Goal: Task Accomplishment & Management: Use online tool/utility

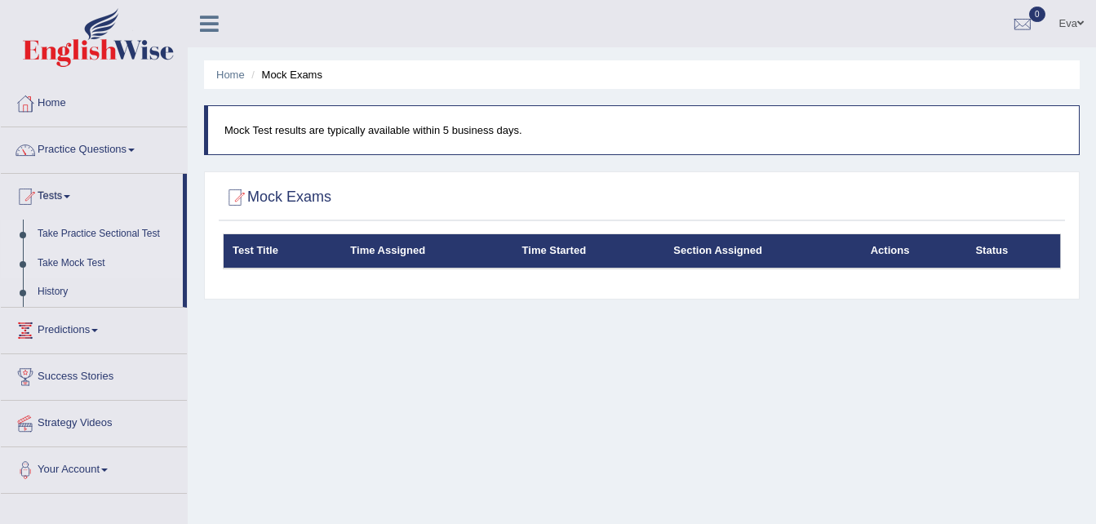
click at [109, 232] on link "Take Practice Sectional Test" at bounding box center [106, 234] width 153 height 29
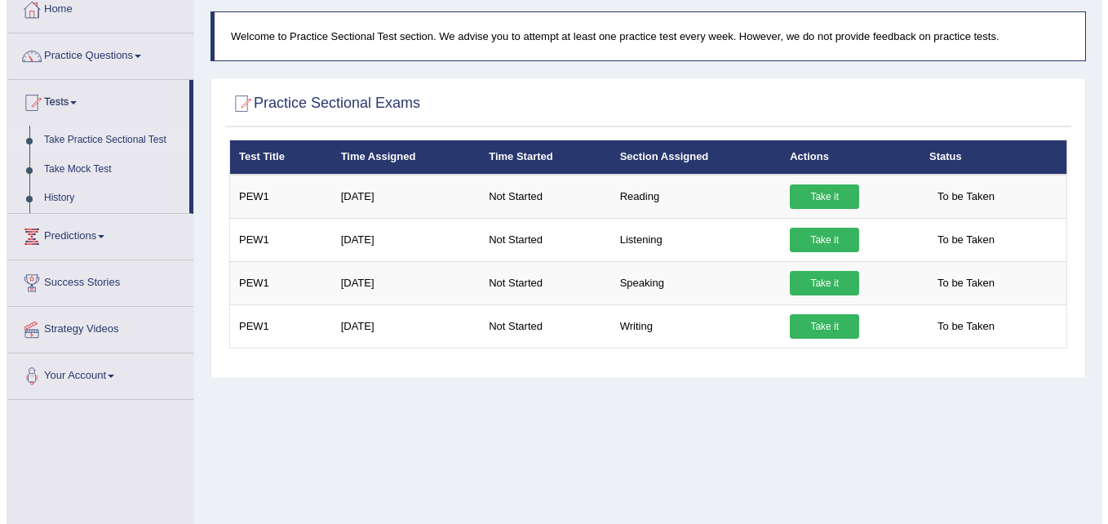
scroll to position [82, 0]
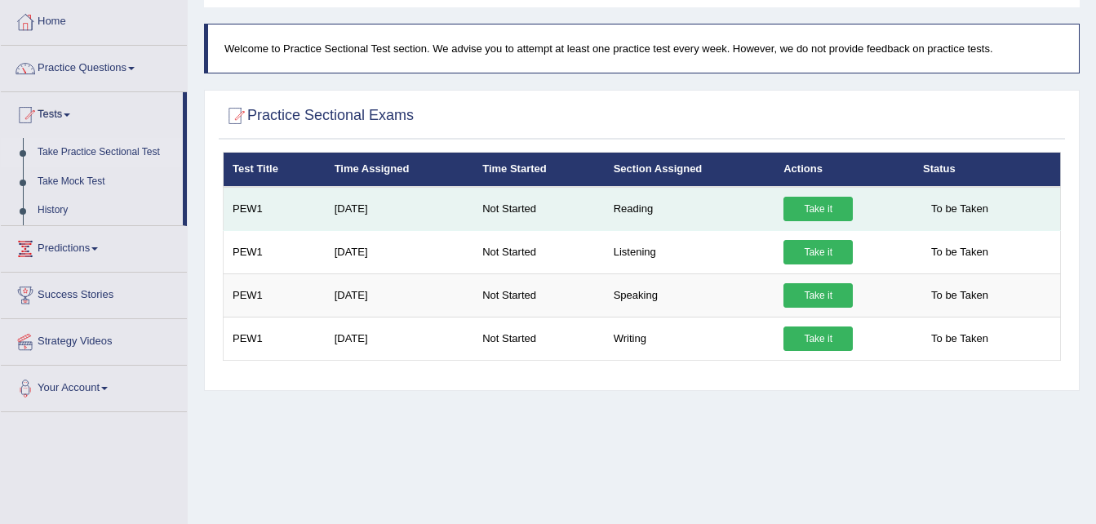
click at [834, 204] on link "Take it" at bounding box center [817, 209] width 69 height 24
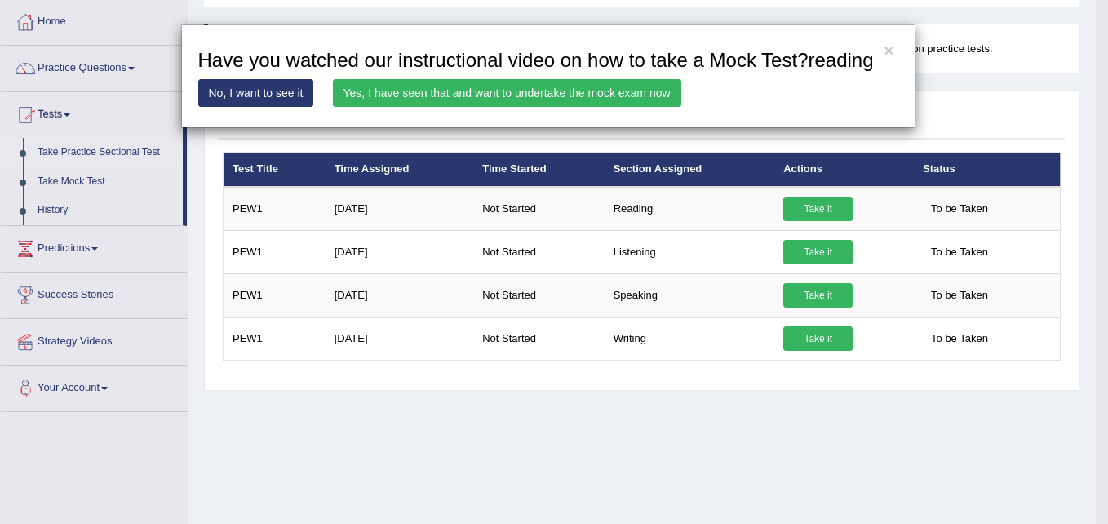
click at [423, 87] on link "Yes, I have seen that and want to undertake the mock exam now" at bounding box center [507, 93] width 348 height 28
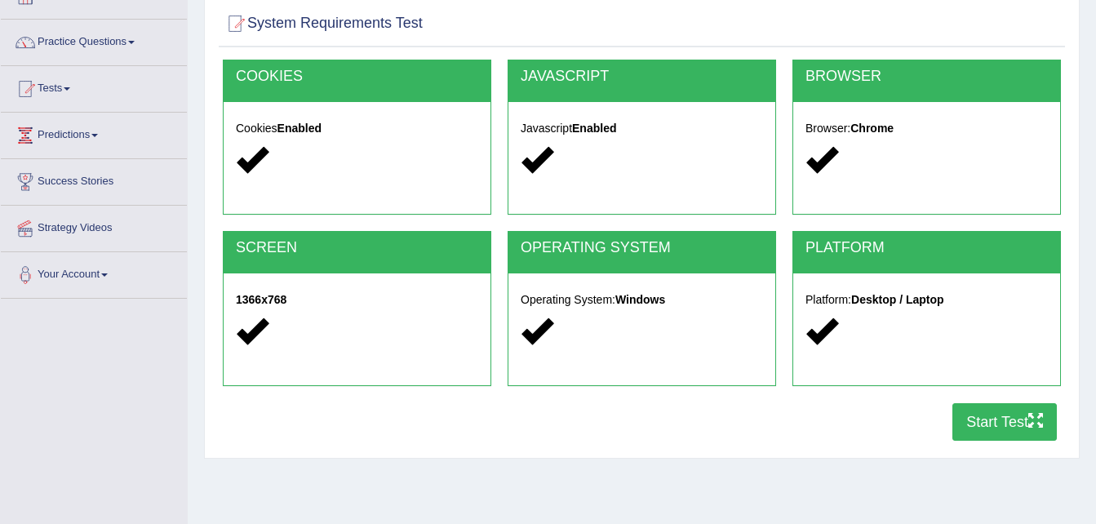
scroll to position [245, 0]
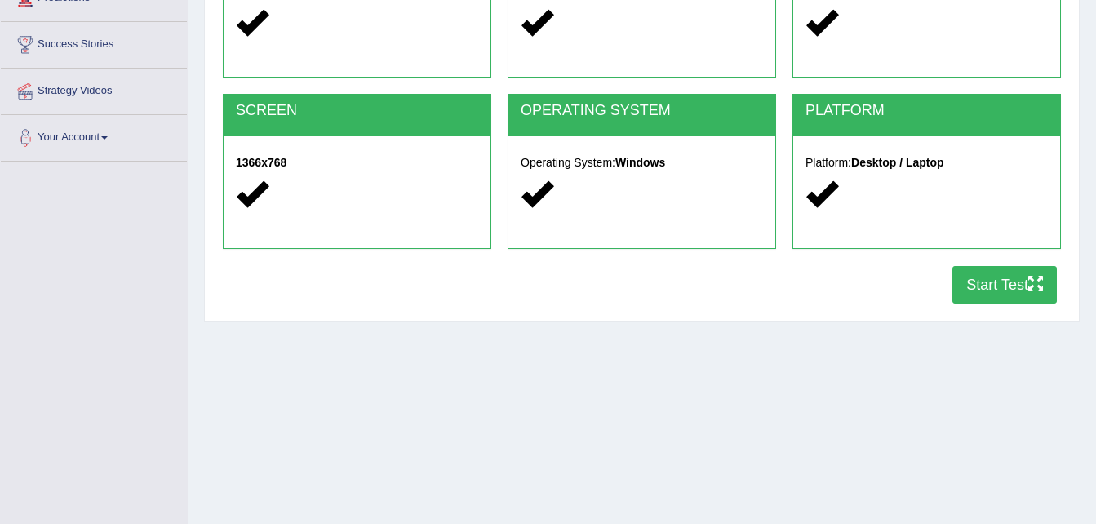
click at [1002, 276] on button "Start Test" at bounding box center [1004, 285] width 104 height 38
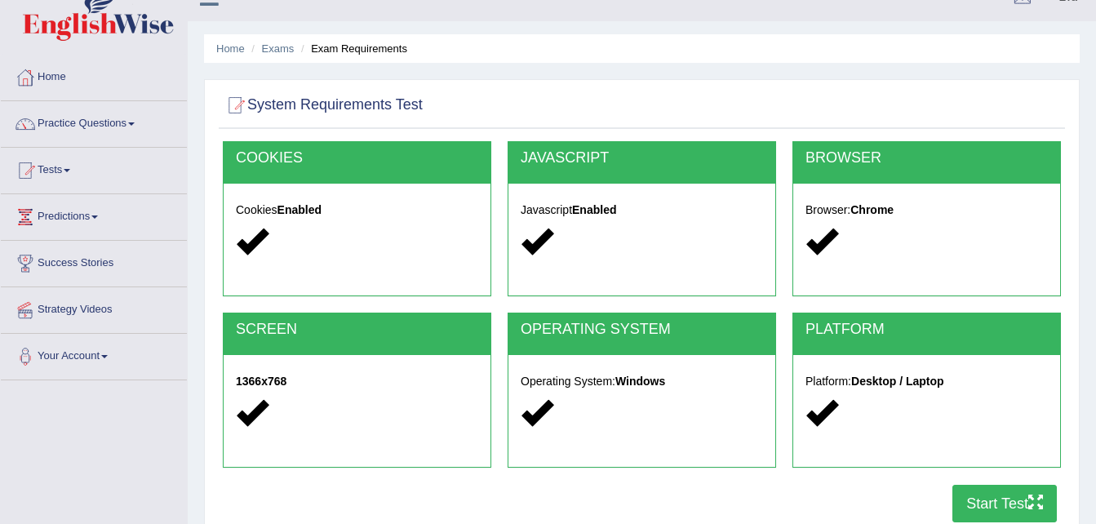
scroll to position [0, 0]
